Goal: Download file/media

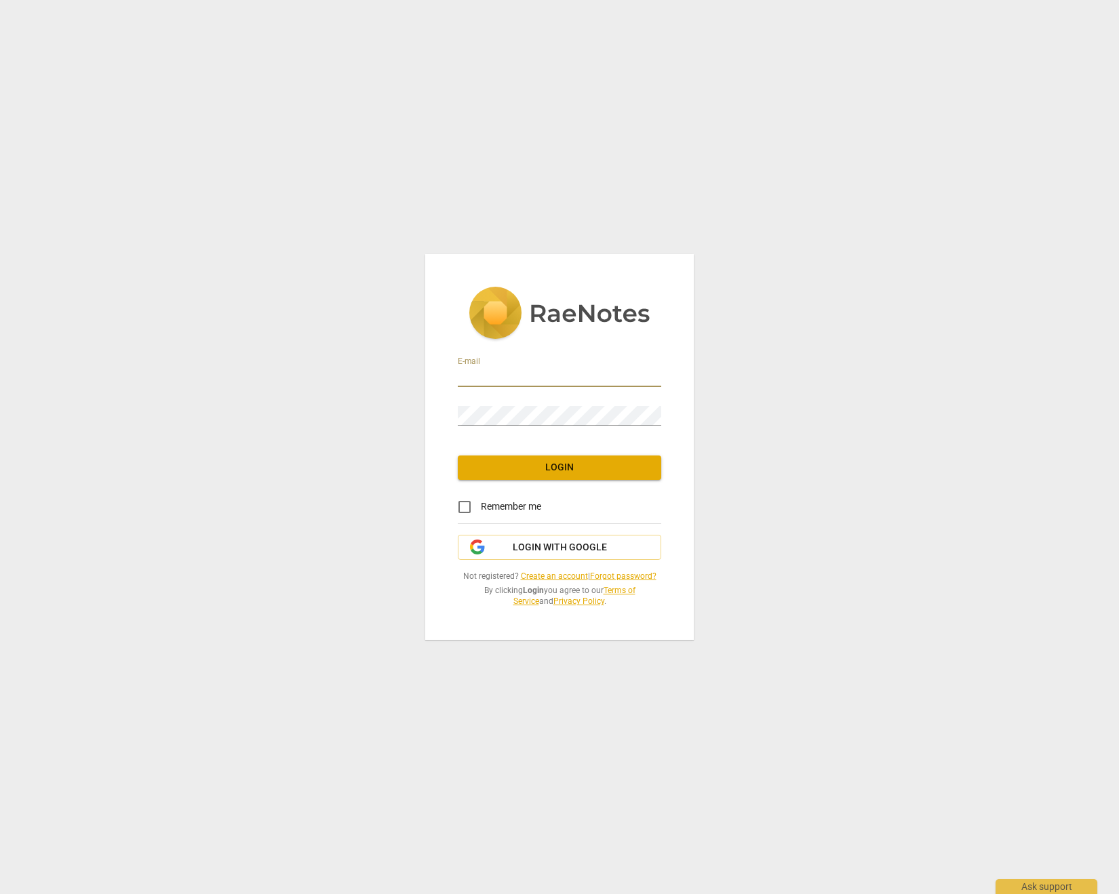
click at [523, 379] on input "email" at bounding box center [559, 377] width 203 height 20
type input "[EMAIL_ADDRESS][DOMAIN_NAME]"
click at [624, 470] on span "Login" at bounding box center [559, 468] width 182 height 14
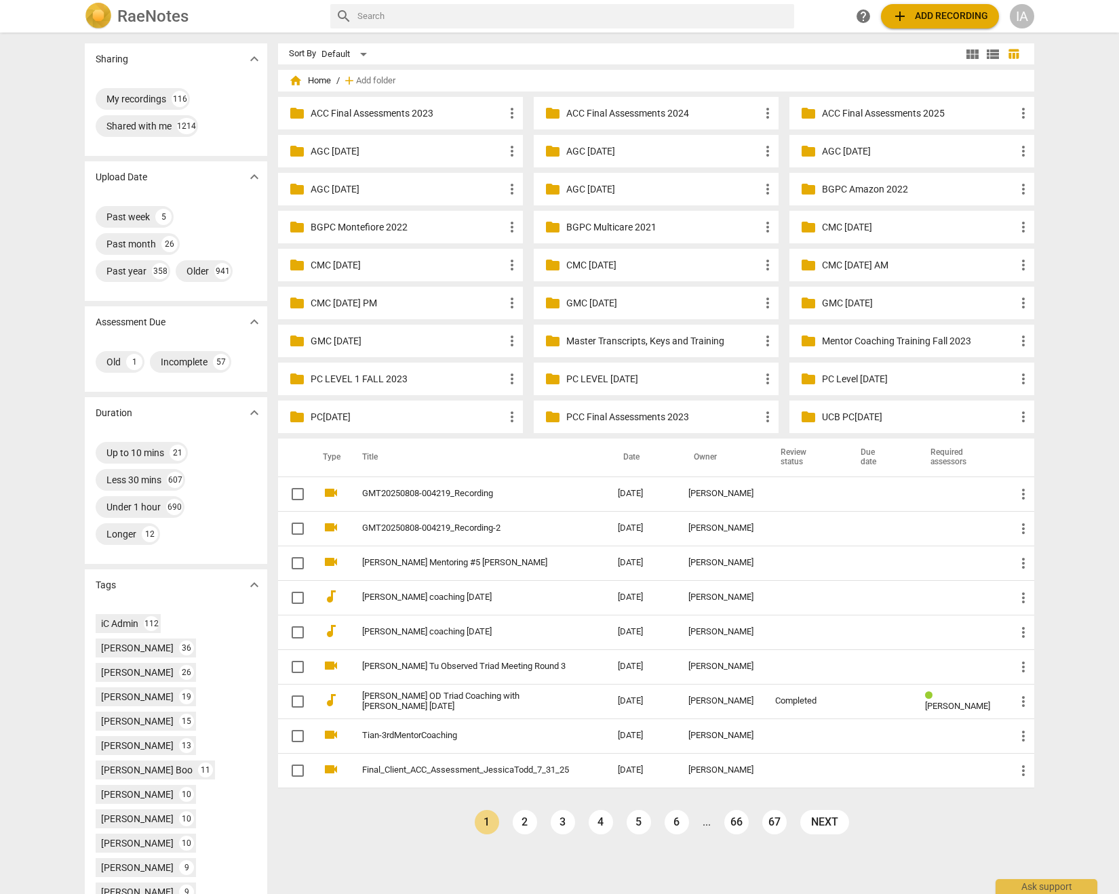
click at [670, 350] on div "folder Master Transcripts, Keys and Training more_vert" at bounding box center [656, 341] width 245 height 33
click at [668, 341] on p "Master Transcripts, Keys and Training" at bounding box center [662, 341] width 193 height 14
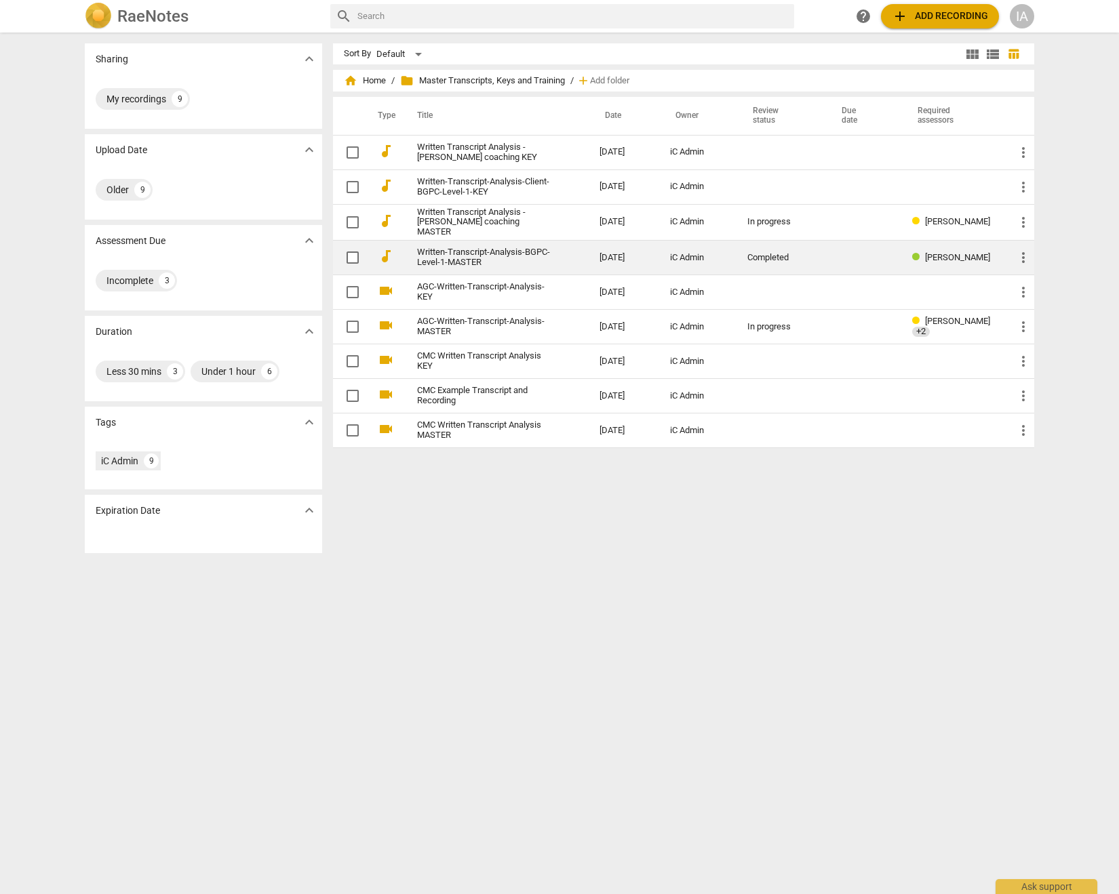
click at [491, 254] on link "Written-Transcript-Analysis-BGPC-Level-1-MASTER" at bounding box center [484, 257] width 134 height 20
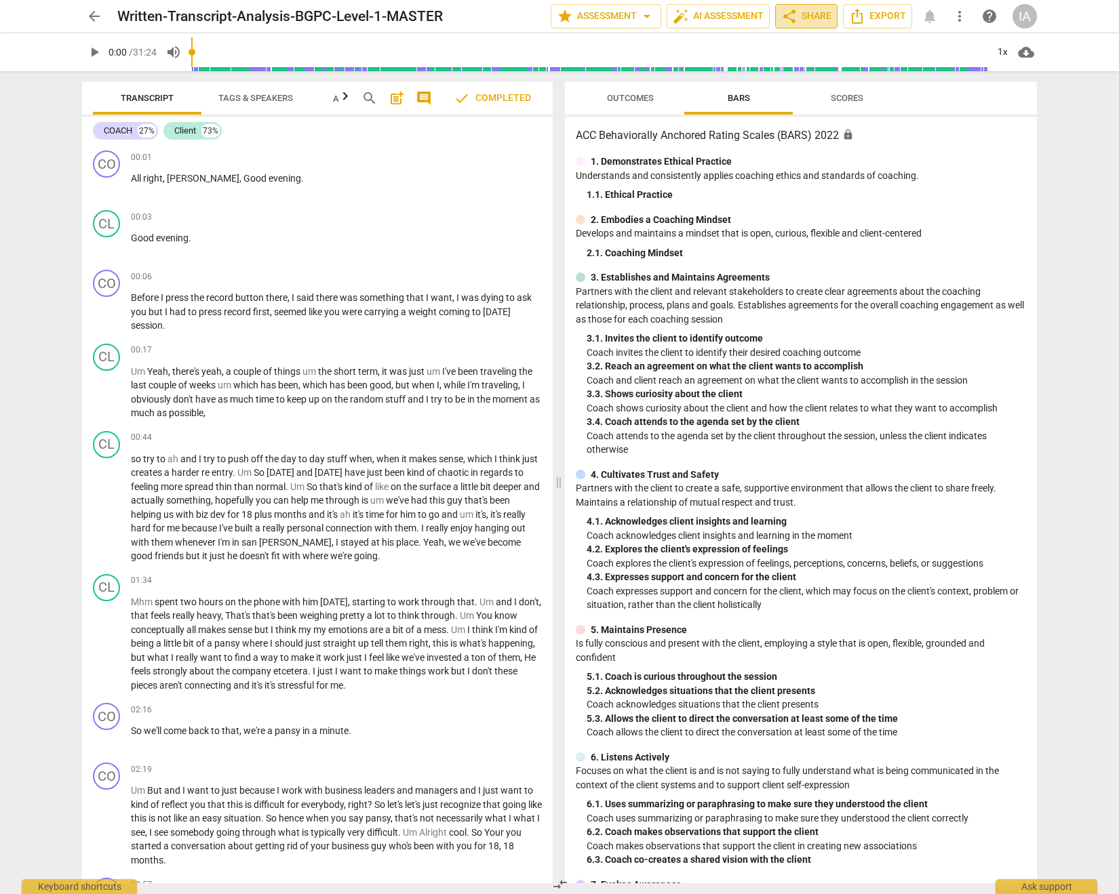
click at [795, 20] on span "share" at bounding box center [789, 16] width 16 height 16
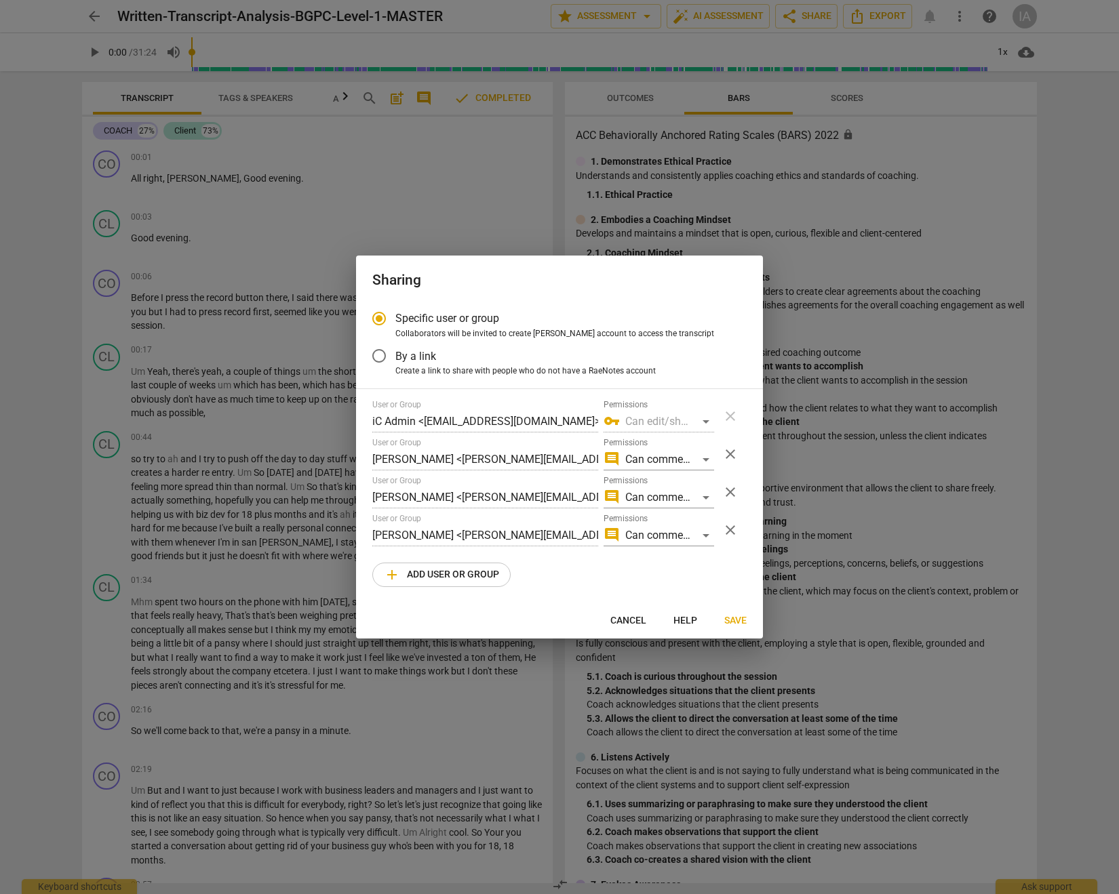
click at [609, 616] on button "Cancel" at bounding box center [628, 621] width 58 height 24
radio input "false"
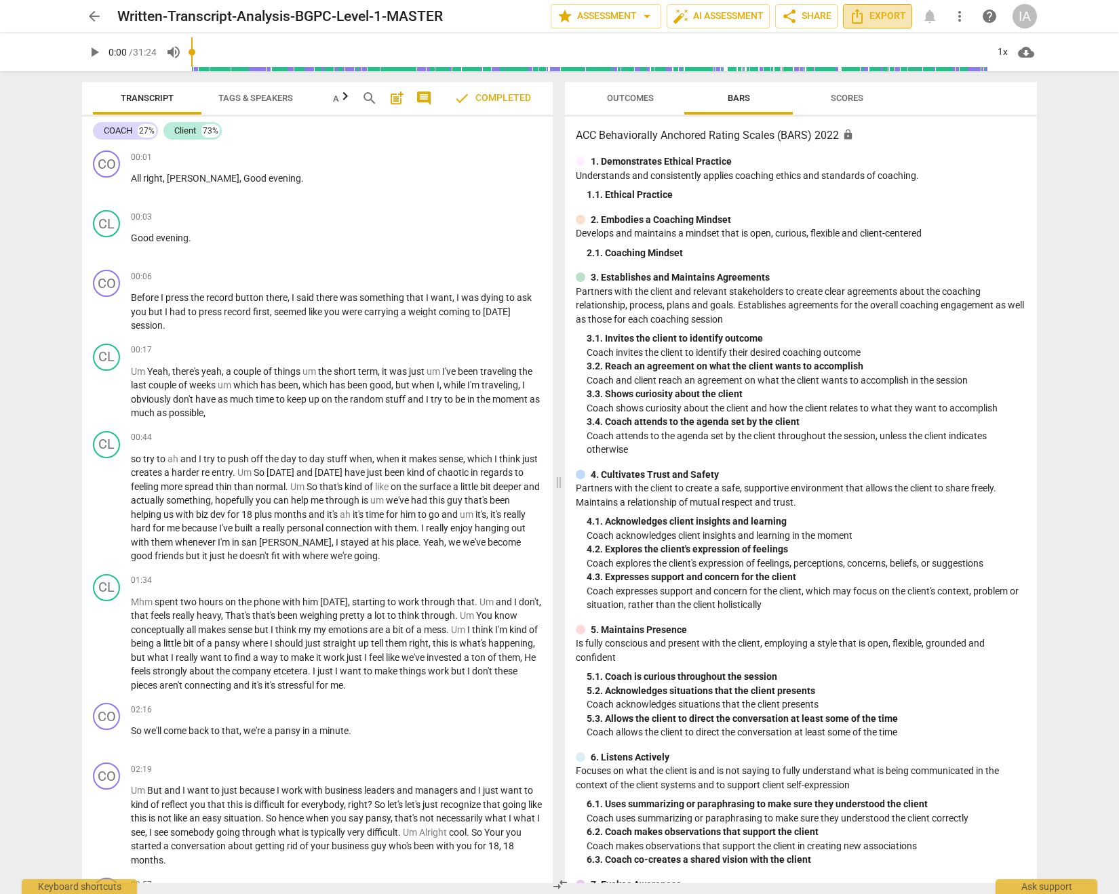
click at [869, 17] on span "Export" at bounding box center [877, 16] width 57 height 16
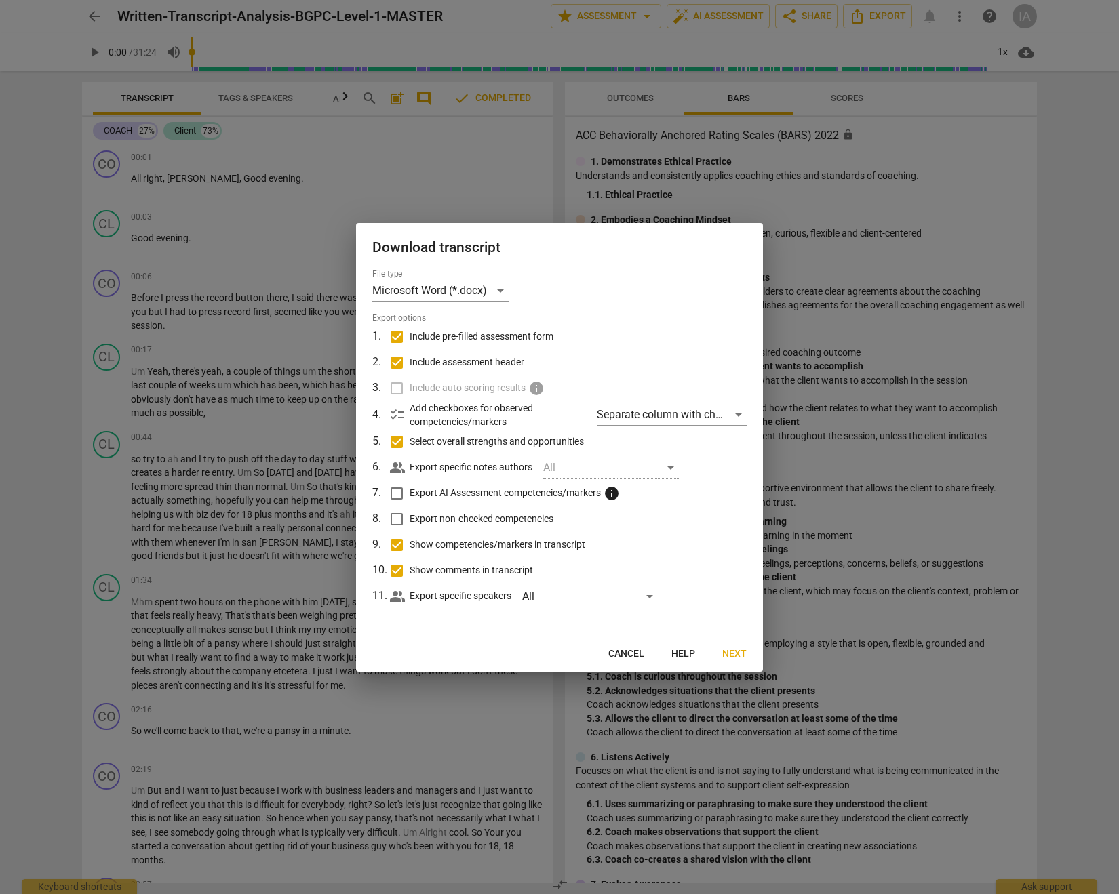
click at [632, 658] on span "Cancel" at bounding box center [626, 654] width 36 height 14
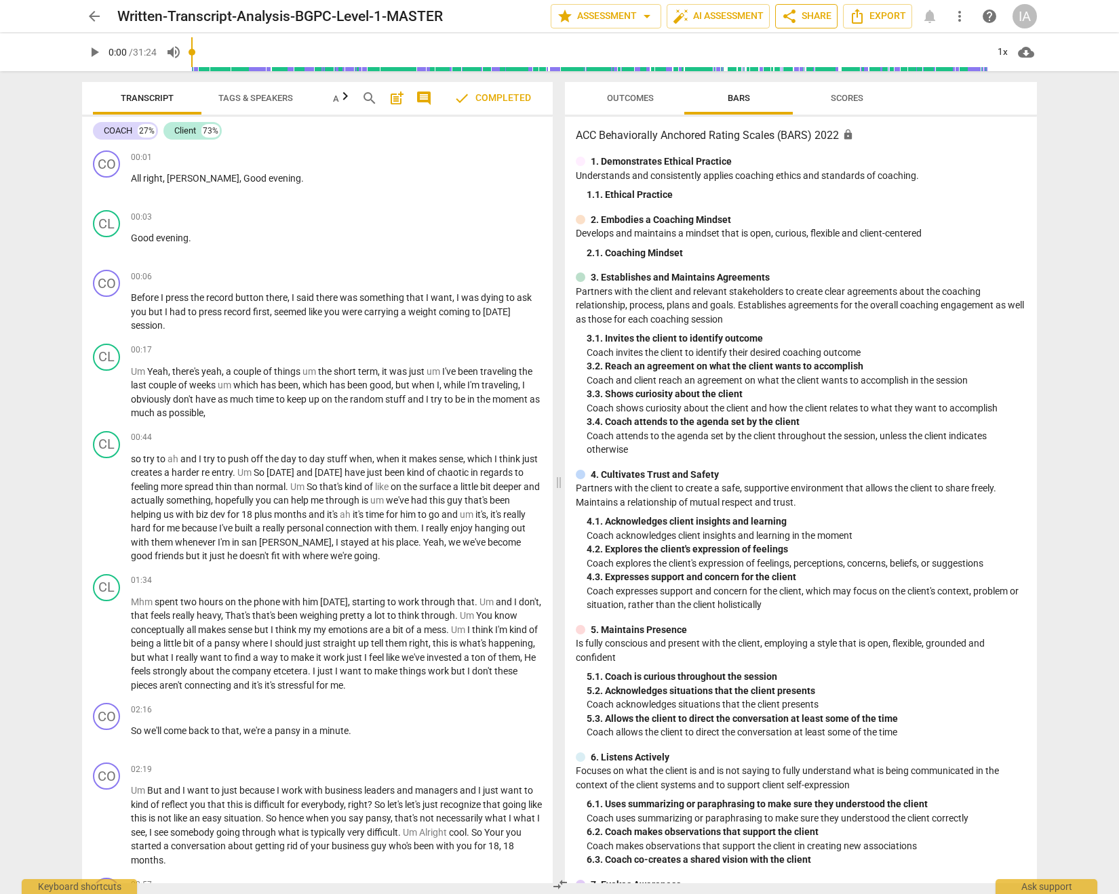
click at [786, 18] on span "share" at bounding box center [789, 16] width 16 height 16
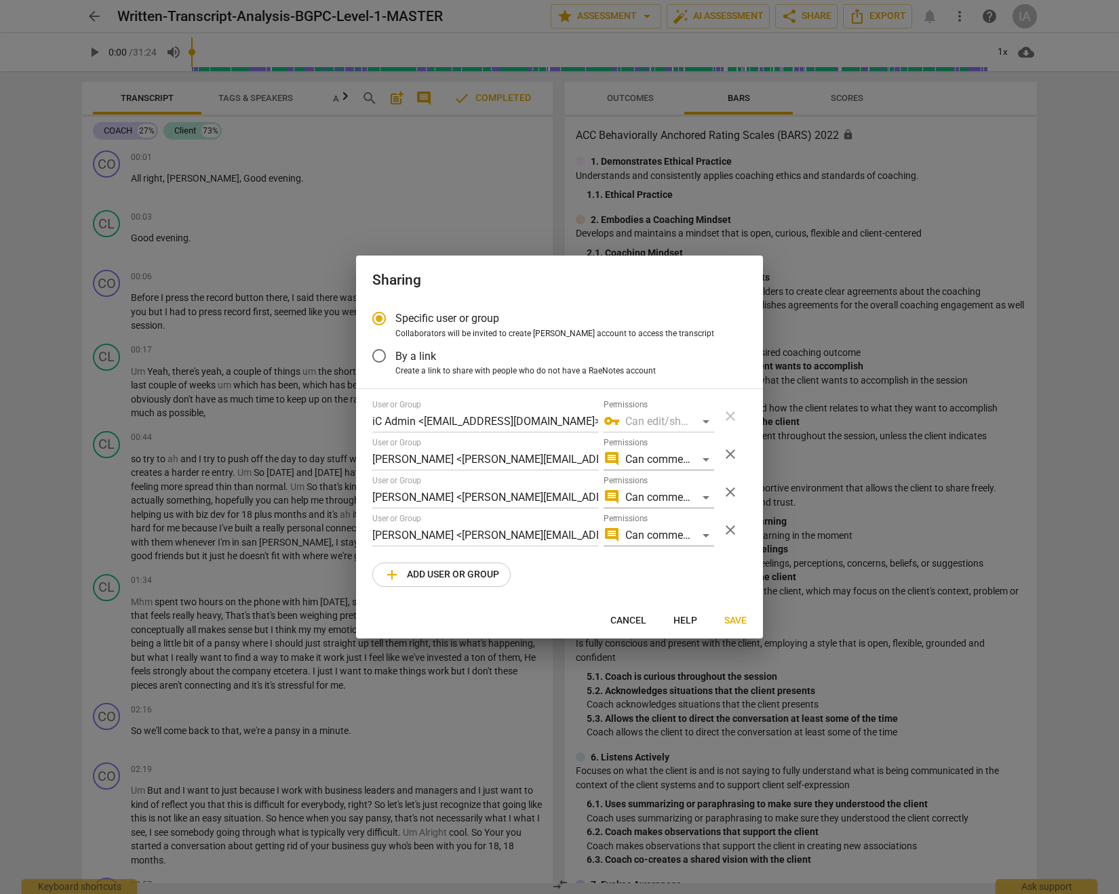
click at [626, 622] on span "Cancel" at bounding box center [628, 621] width 36 height 14
radio input "false"
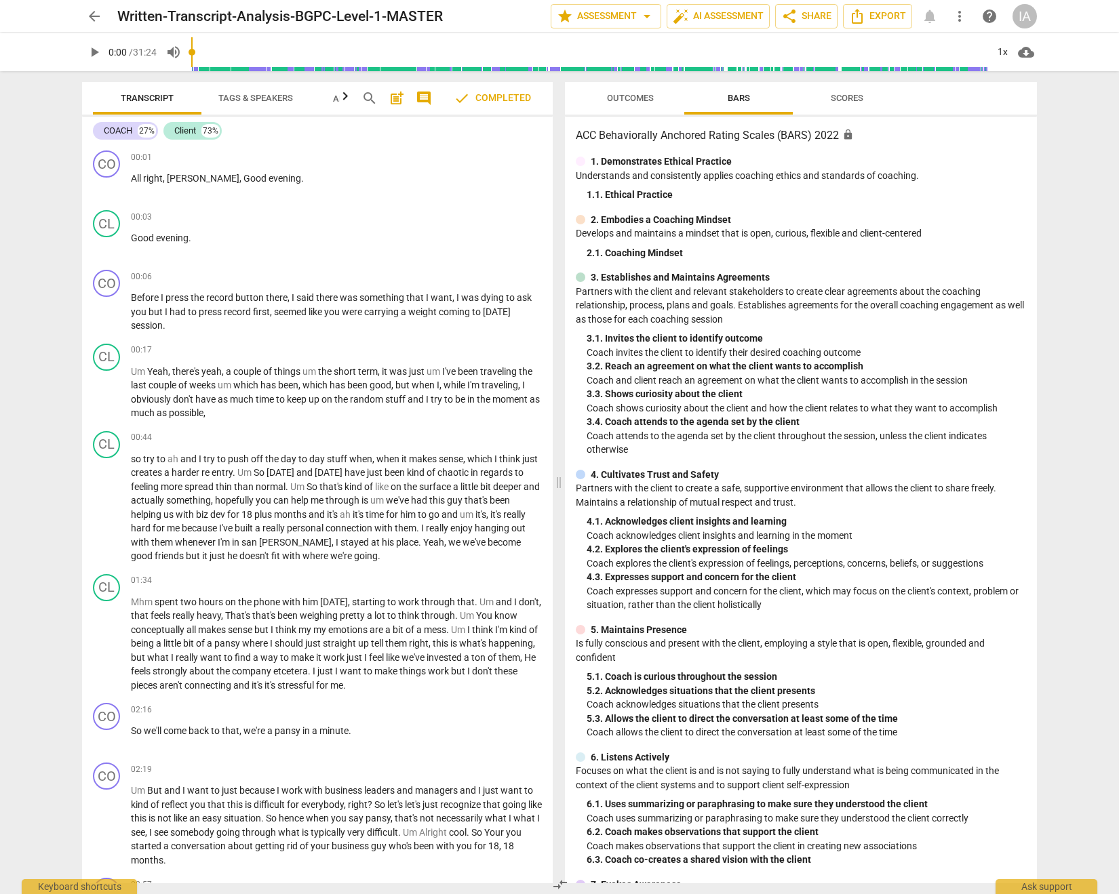
click at [959, 16] on span "more_vert" at bounding box center [959, 16] width 16 height 16
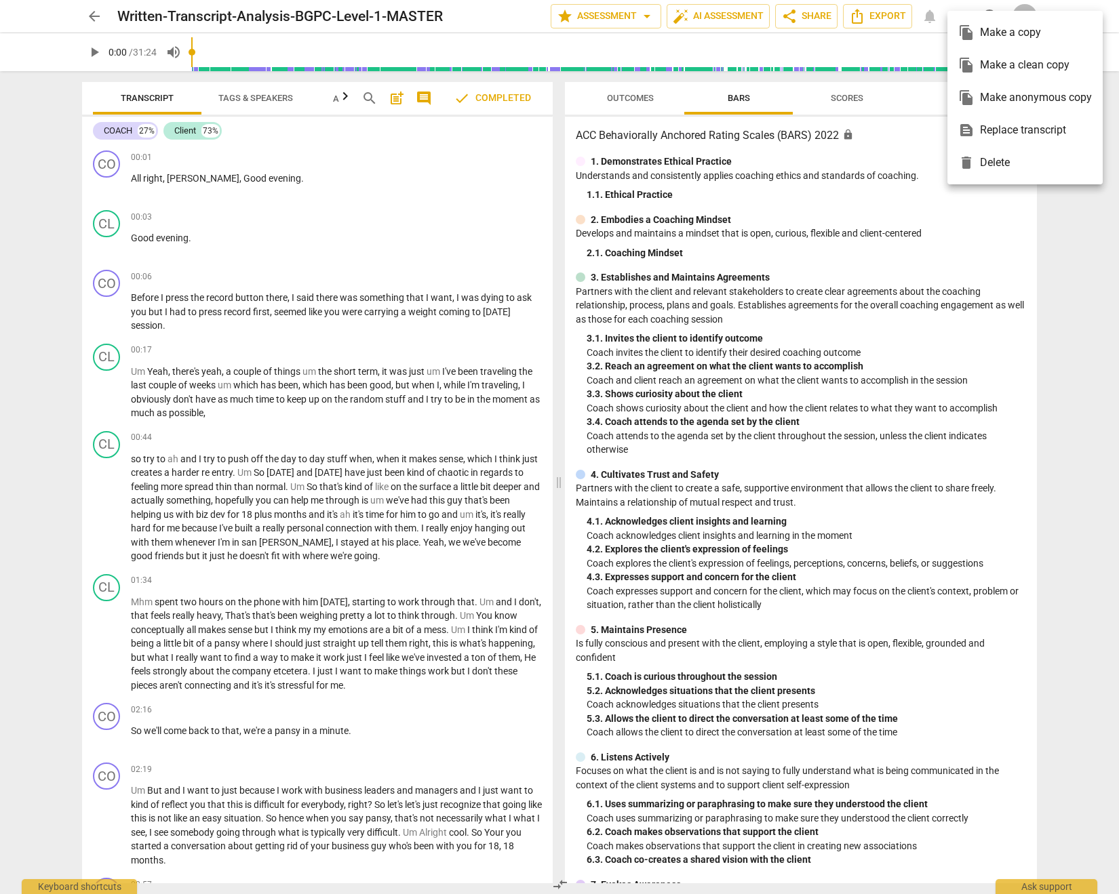
click at [857, 15] on div at bounding box center [559, 447] width 1119 height 894
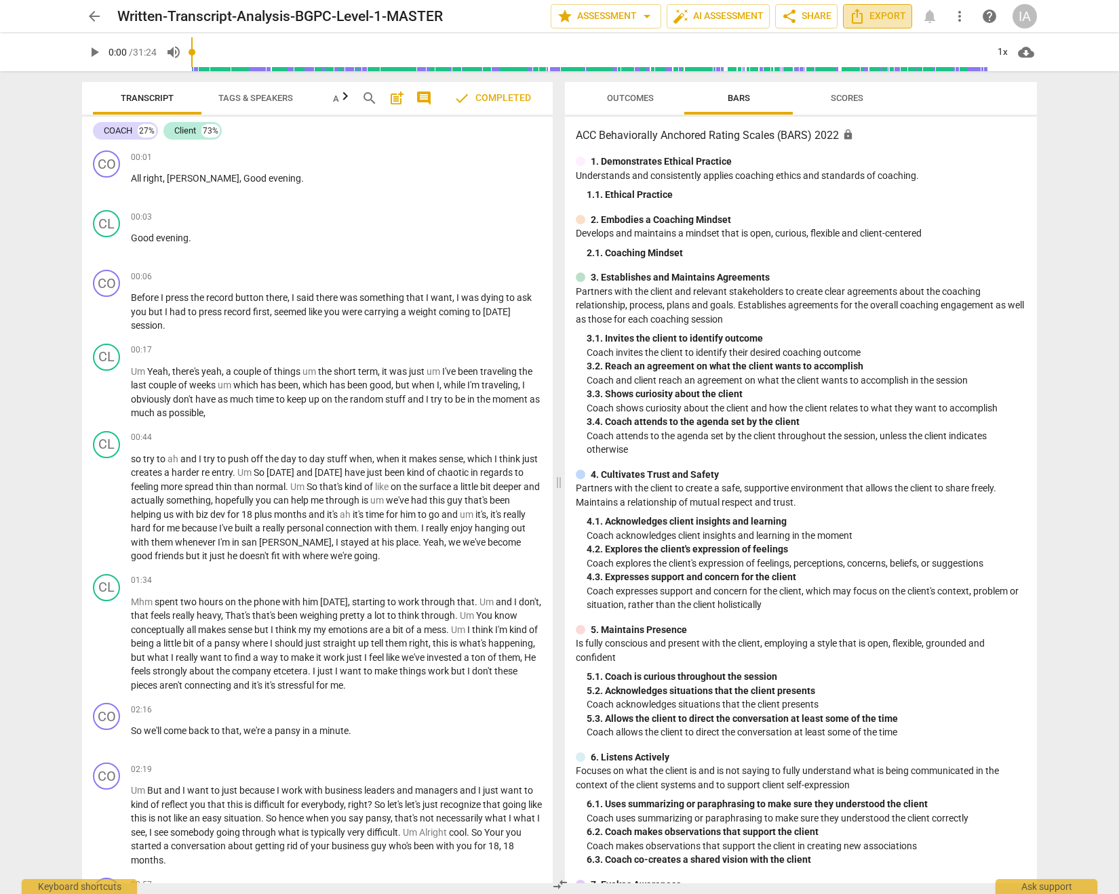
click at [865, 17] on icon "Export" at bounding box center [857, 16] width 16 height 16
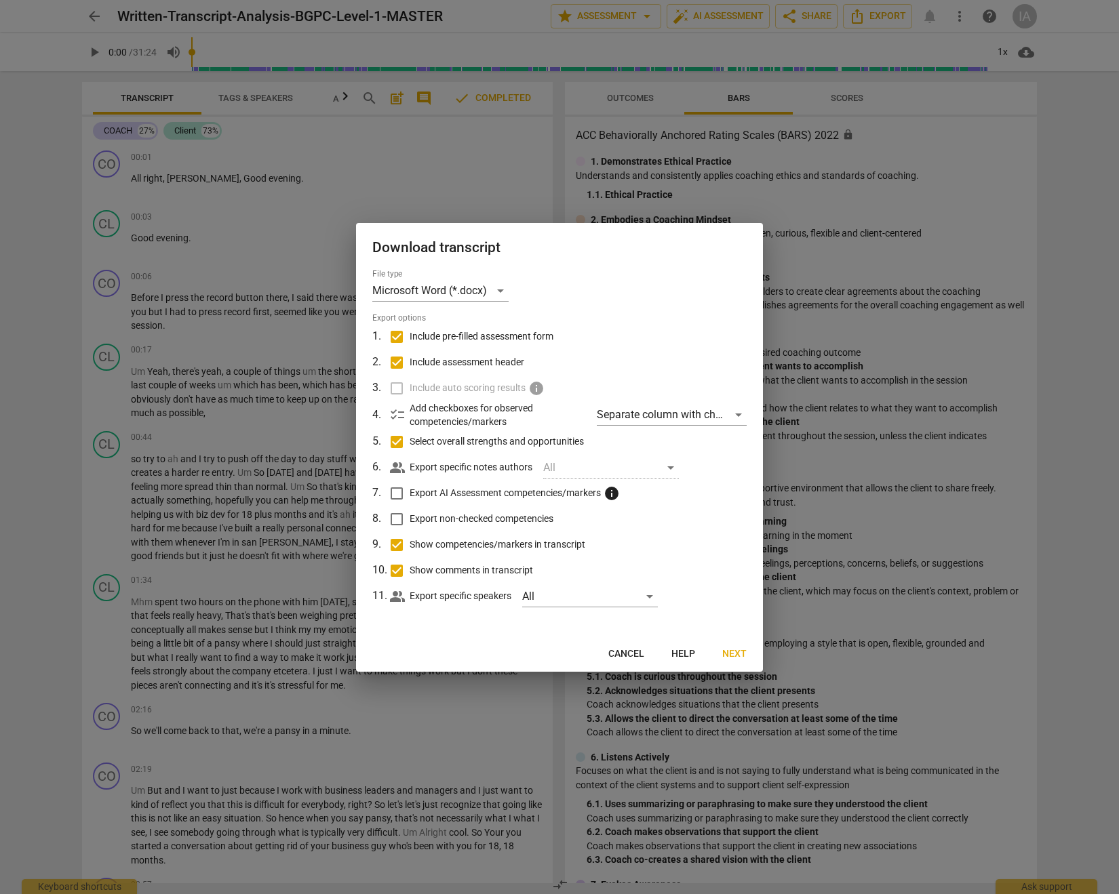
click at [740, 660] on span "Next" at bounding box center [734, 654] width 24 height 14
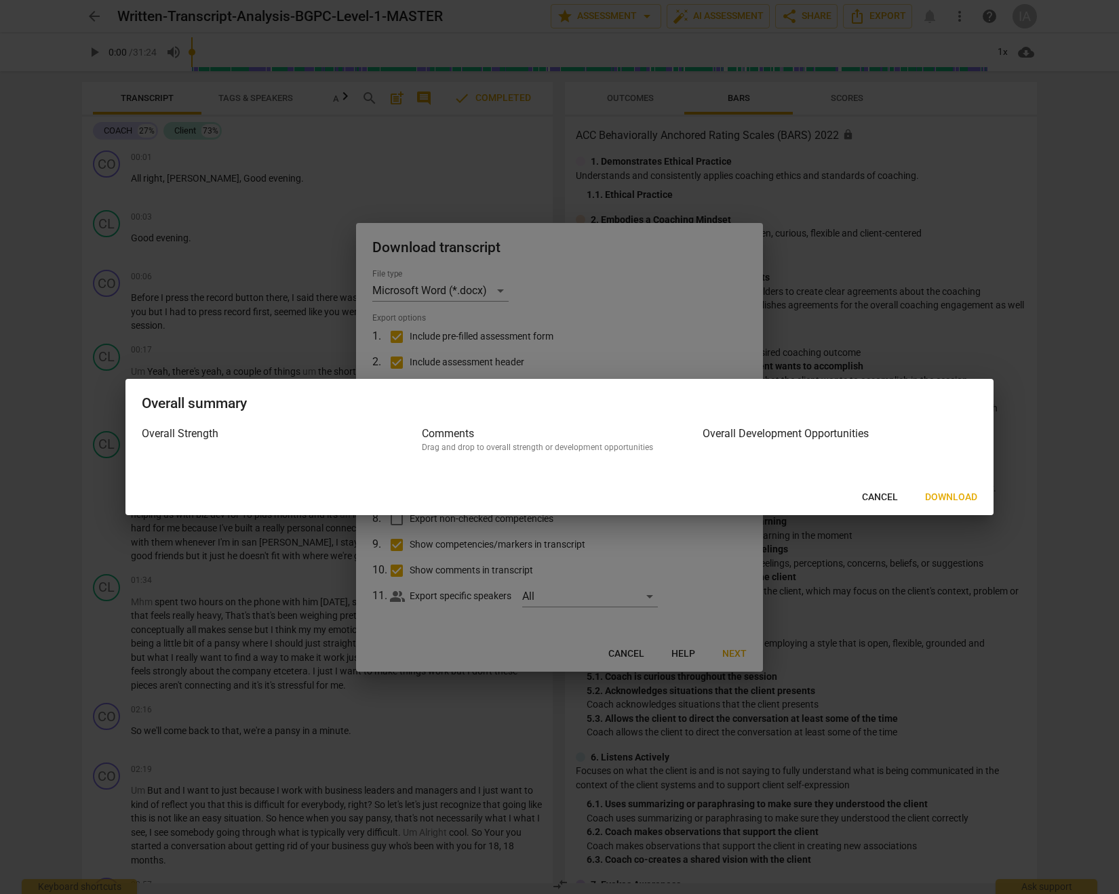
click at [944, 496] on span "Download" at bounding box center [951, 498] width 52 height 14
